Goal: Navigation & Orientation: Find specific page/section

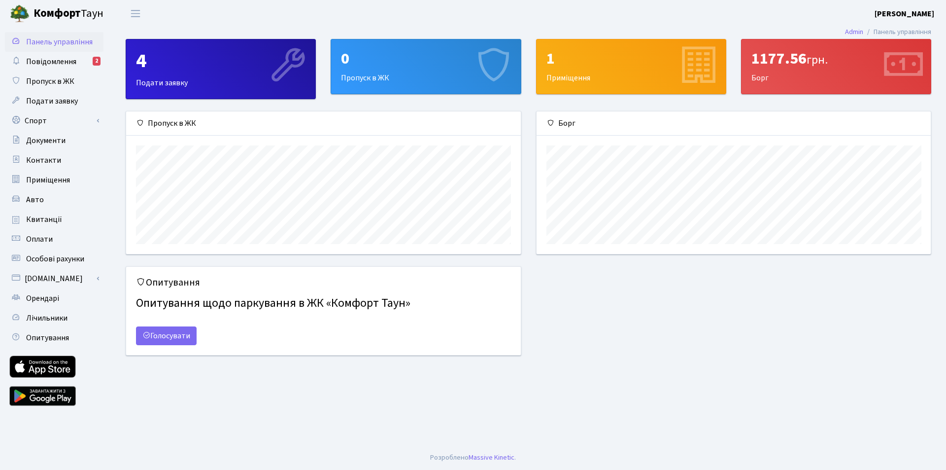
scroll to position [142, 394]
click at [42, 218] on span "Квитанції" at bounding box center [44, 219] width 36 height 11
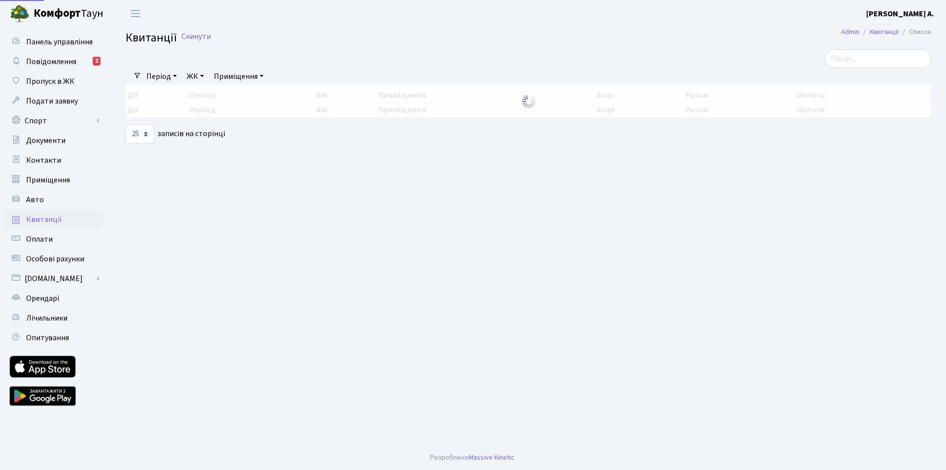
select select "25"
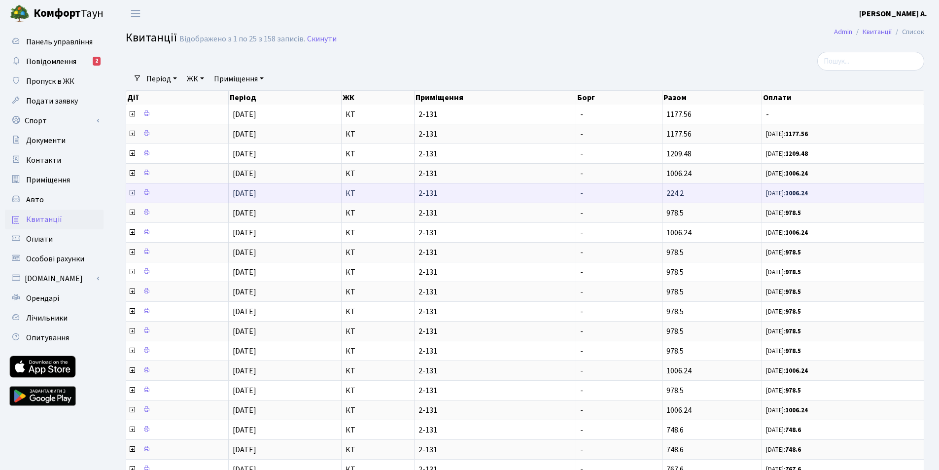
click at [130, 192] on icon at bounding box center [132, 193] width 8 height 8
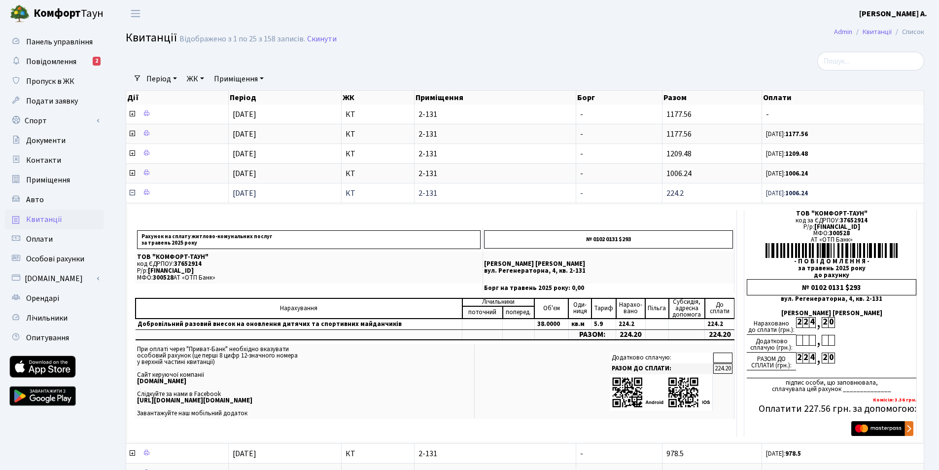
click at [130, 192] on icon at bounding box center [132, 193] width 8 height 8
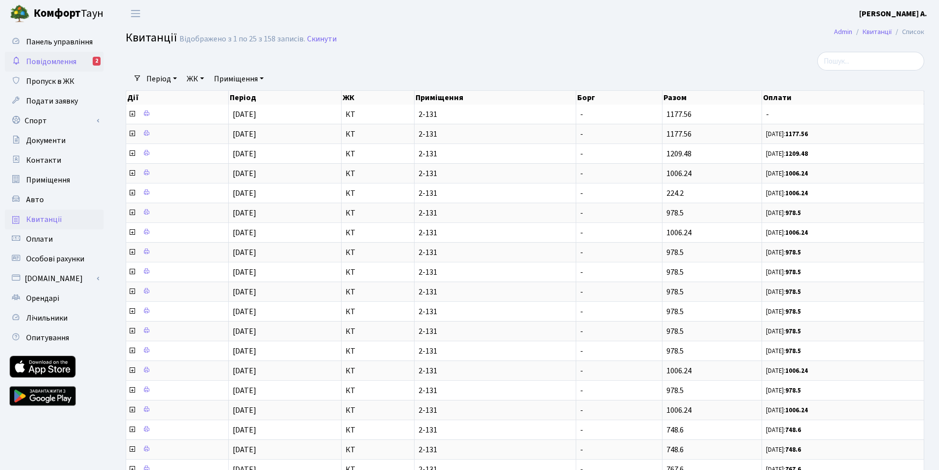
click at [42, 54] on link "Повідомлення 2" at bounding box center [54, 62] width 99 height 20
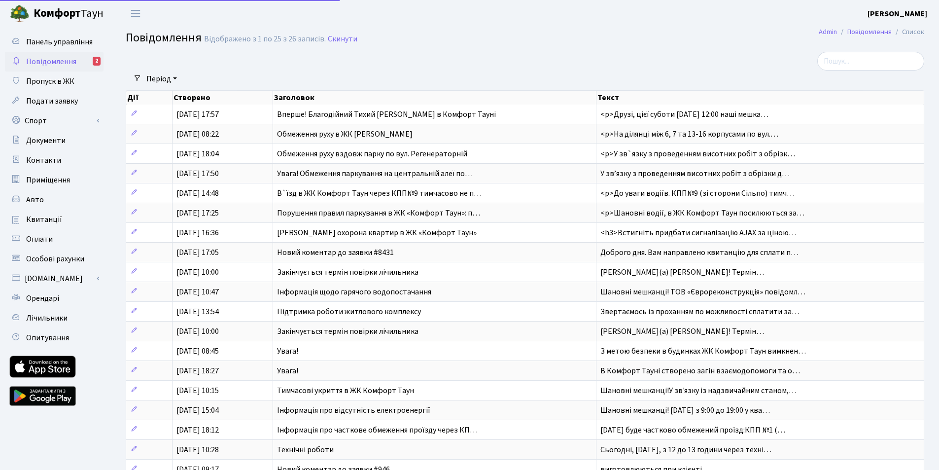
select select "25"
click at [40, 36] on span "Панель управління" at bounding box center [59, 41] width 67 height 11
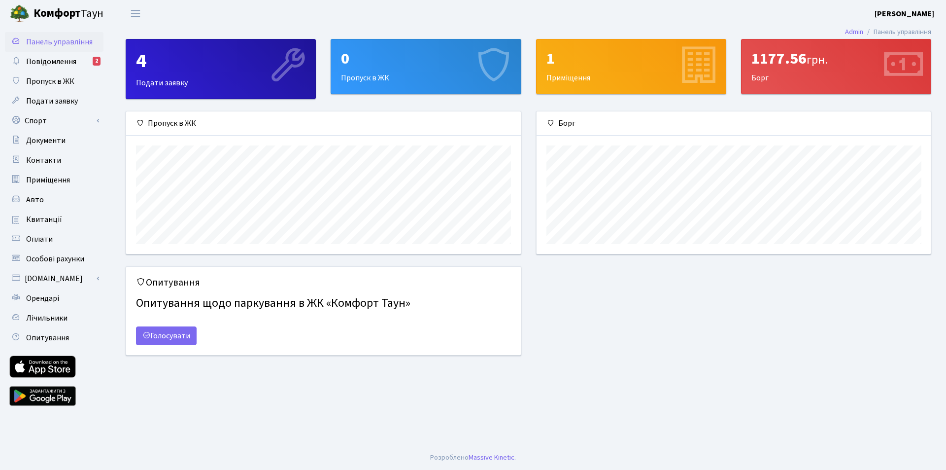
scroll to position [142, 394]
click at [57, 60] on span "Повідомлення" at bounding box center [51, 61] width 50 height 11
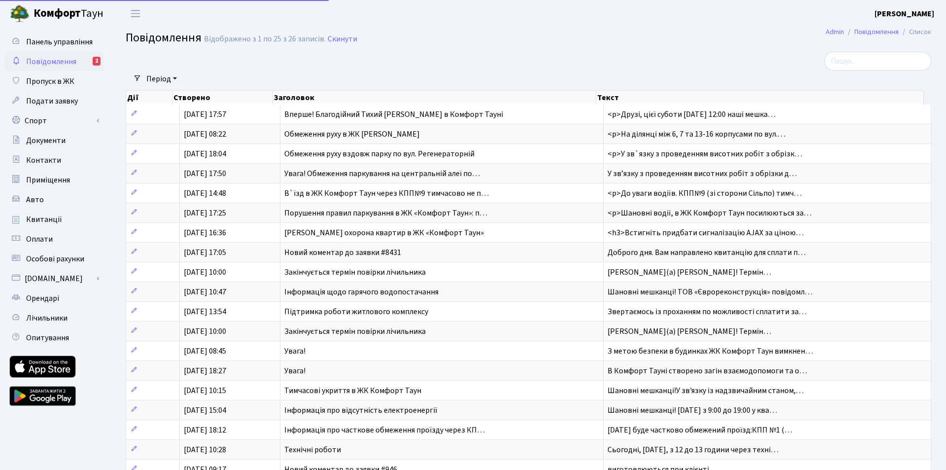
select select "25"
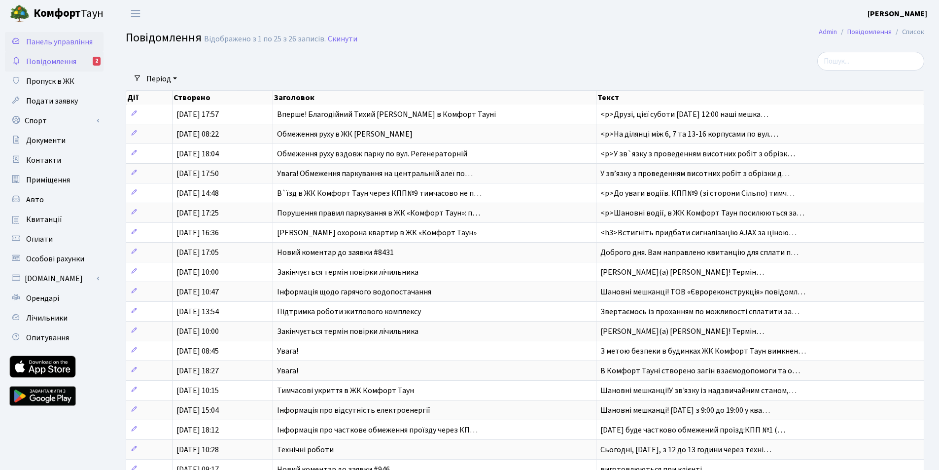
click at [74, 43] on span "Панель управління" at bounding box center [59, 41] width 67 height 11
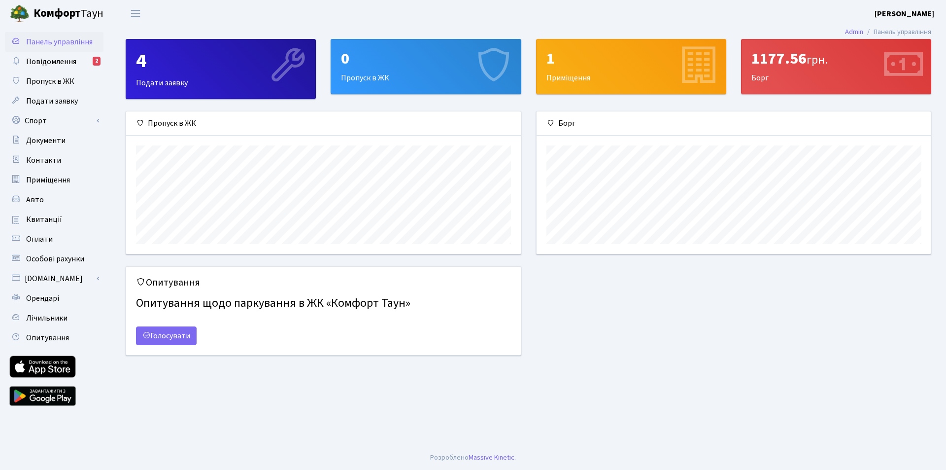
scroll to position [142, 394]
